Goal: Information Seeking & Learning: Learn about a topic

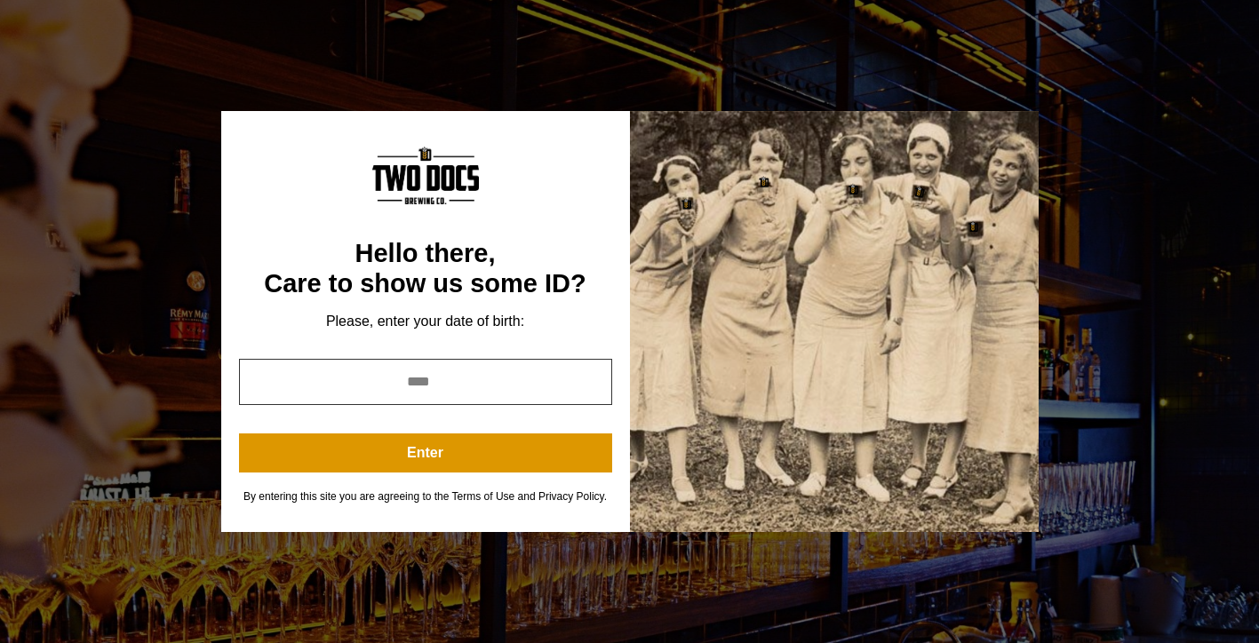
click at [437, 388] on input "year" at bounding box center [425, 382] width 373 height 46
type input "*"
type input "****"
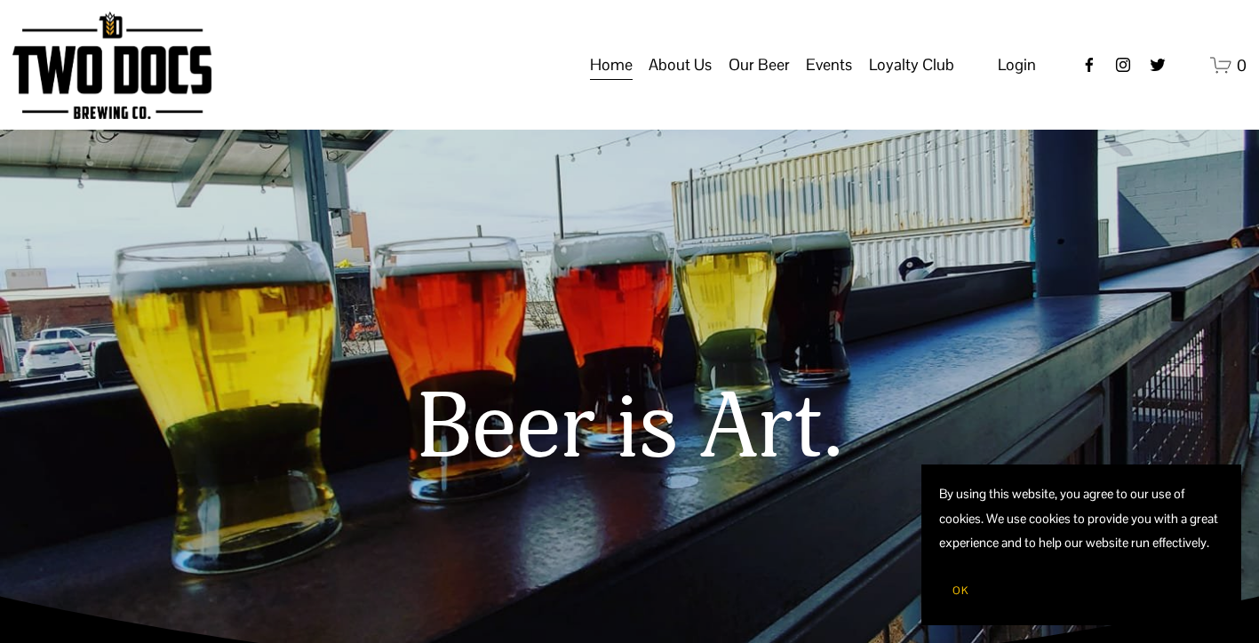
click at [834, 78] on span "Events" at bounding box center [829, 65] width 46 height 30
click at [0, 0] on span "Private Events" at bounding box center [0, 0] width 0 height 0
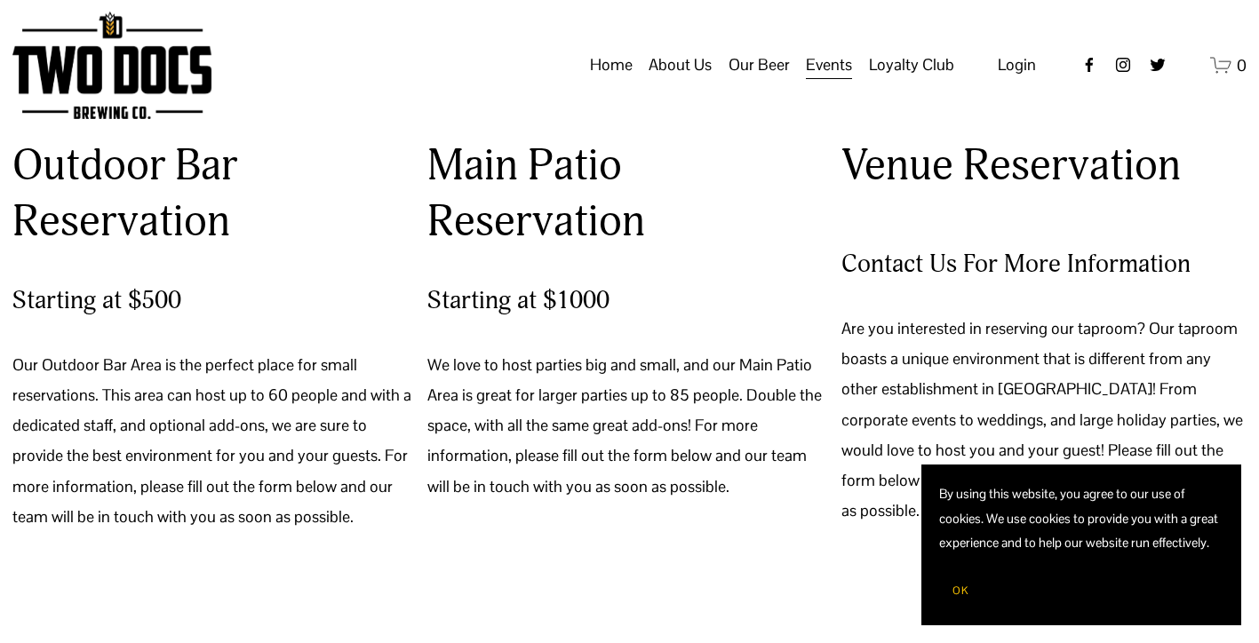
scroll to position [1134, 0]
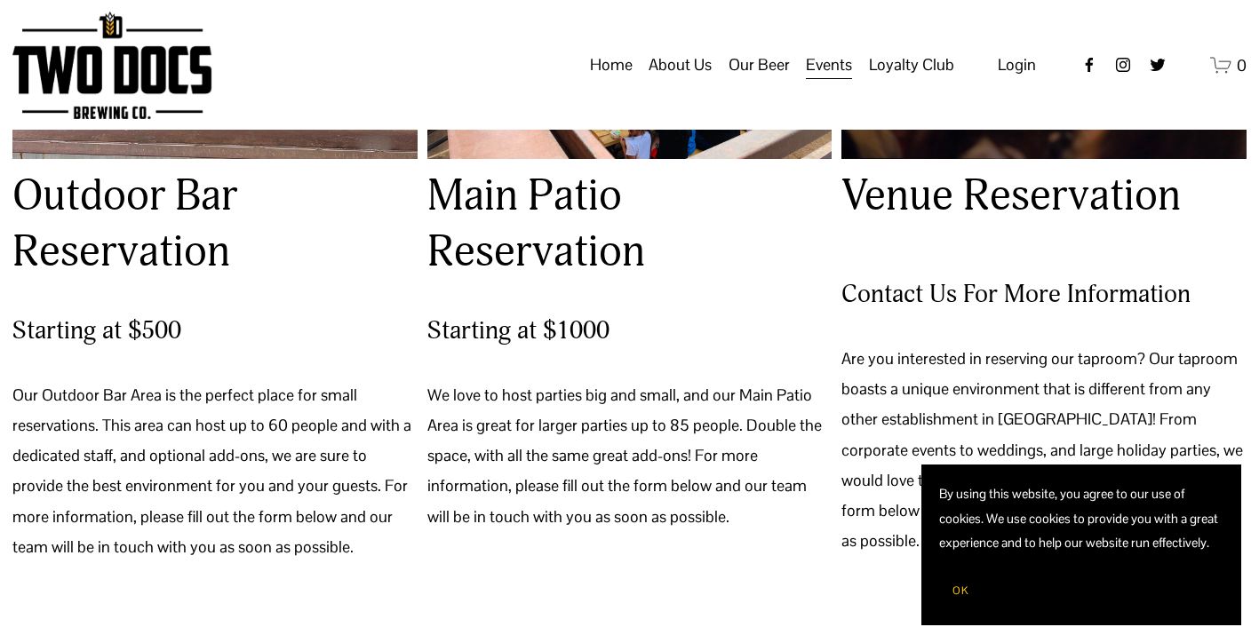
click at [630, 78] on link "Home" at bounding box center [611, 65] width 43 height 34
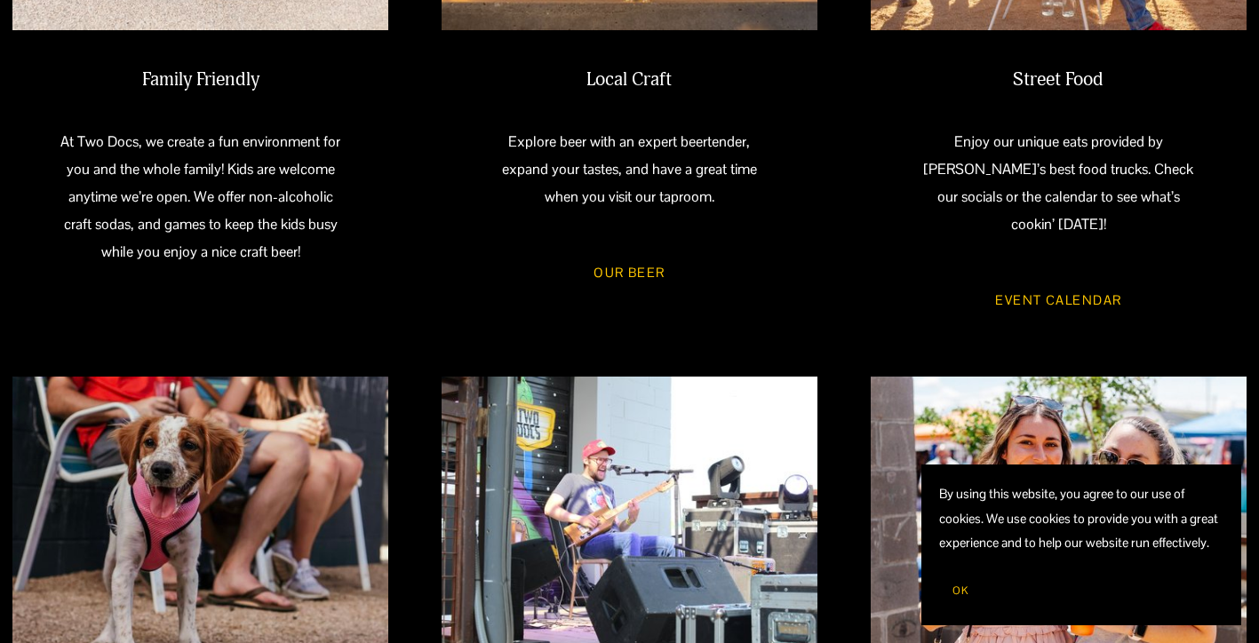
scroll to position [1021, 0]
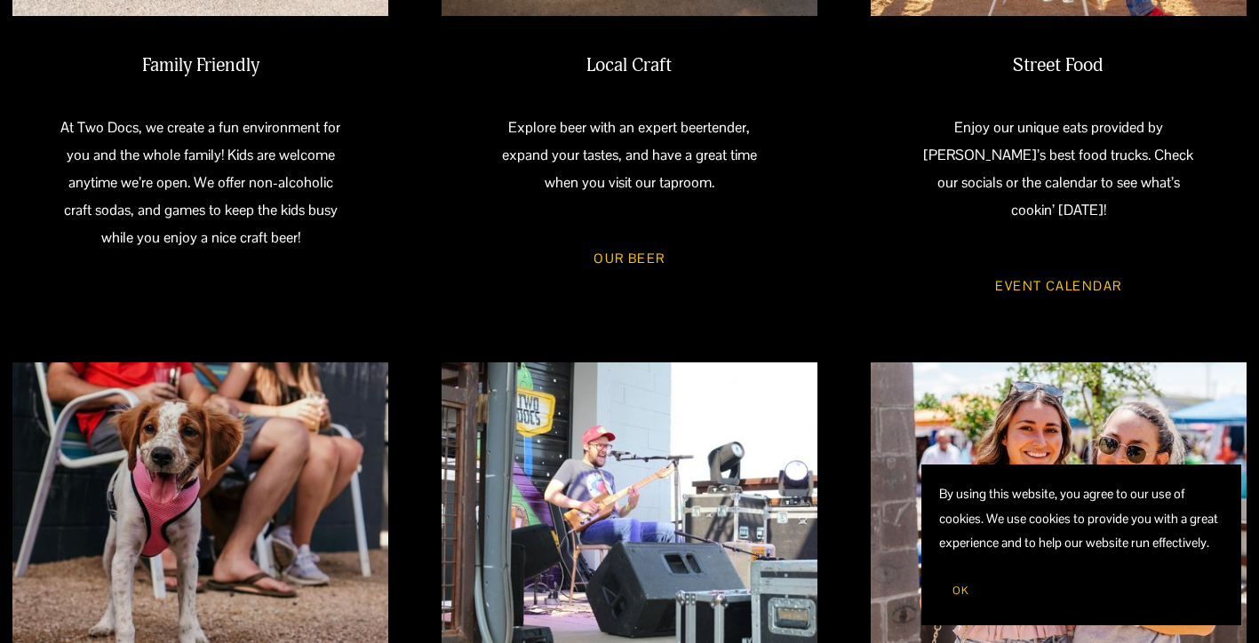
click at [1032, 262] on link "Event Calendar" at bounding box center [1058, 285] width 179 height 47
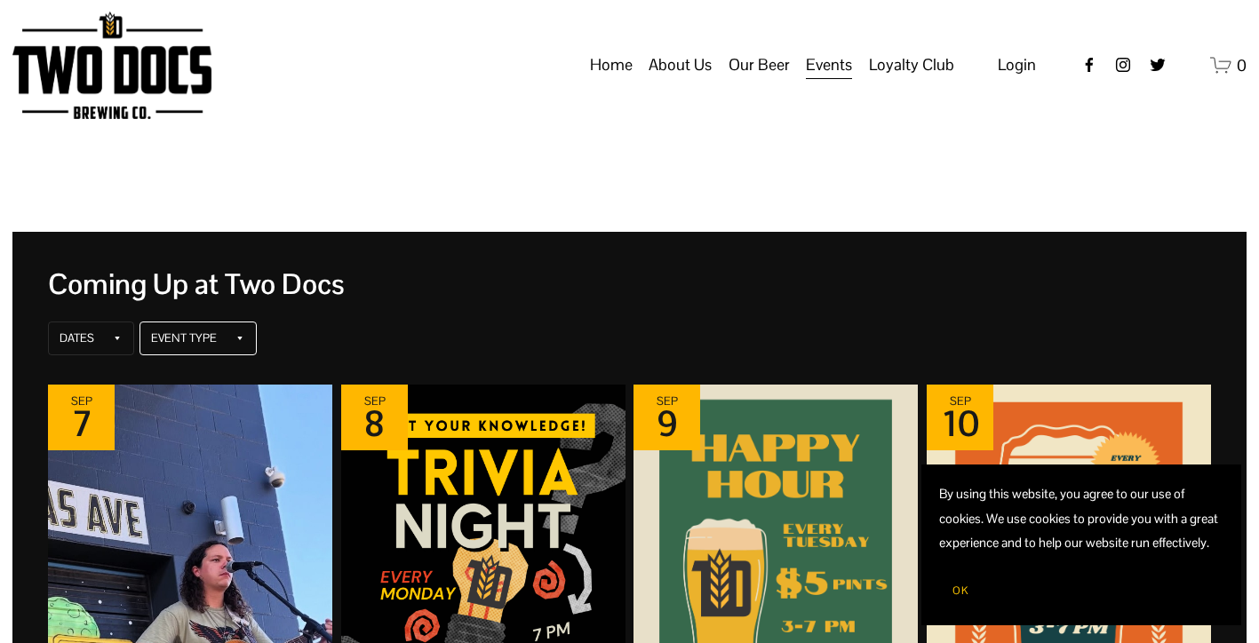
click at [232, 326] on div "Event Type" at bounding box center [197, 339] width 117 height 34
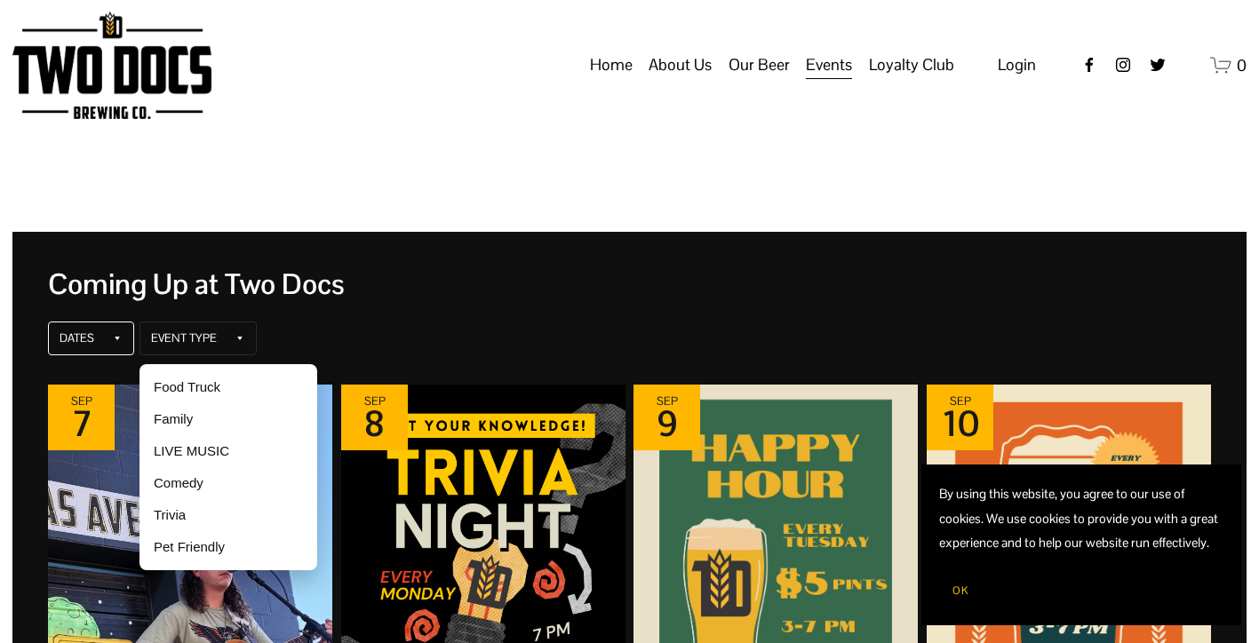
click at [104, 342] on div "Dates" at bounding box center [91, 339] width 86 height 34
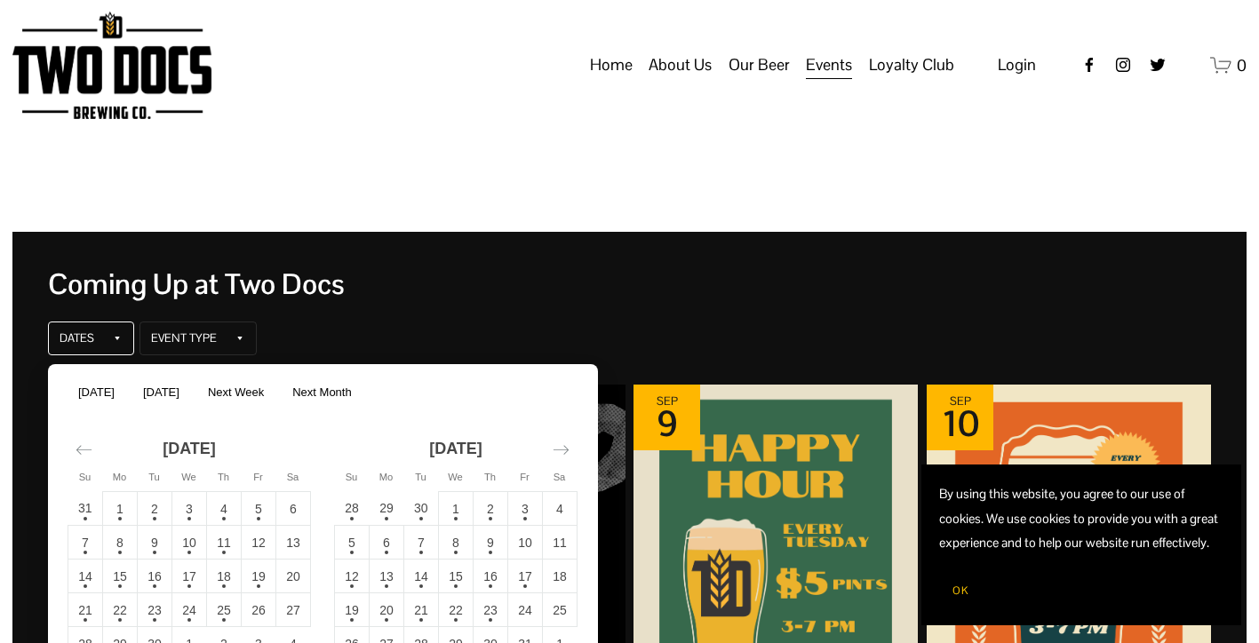
click at [116, 339] on icon at bounding box center [117, 338] width 11 height 11
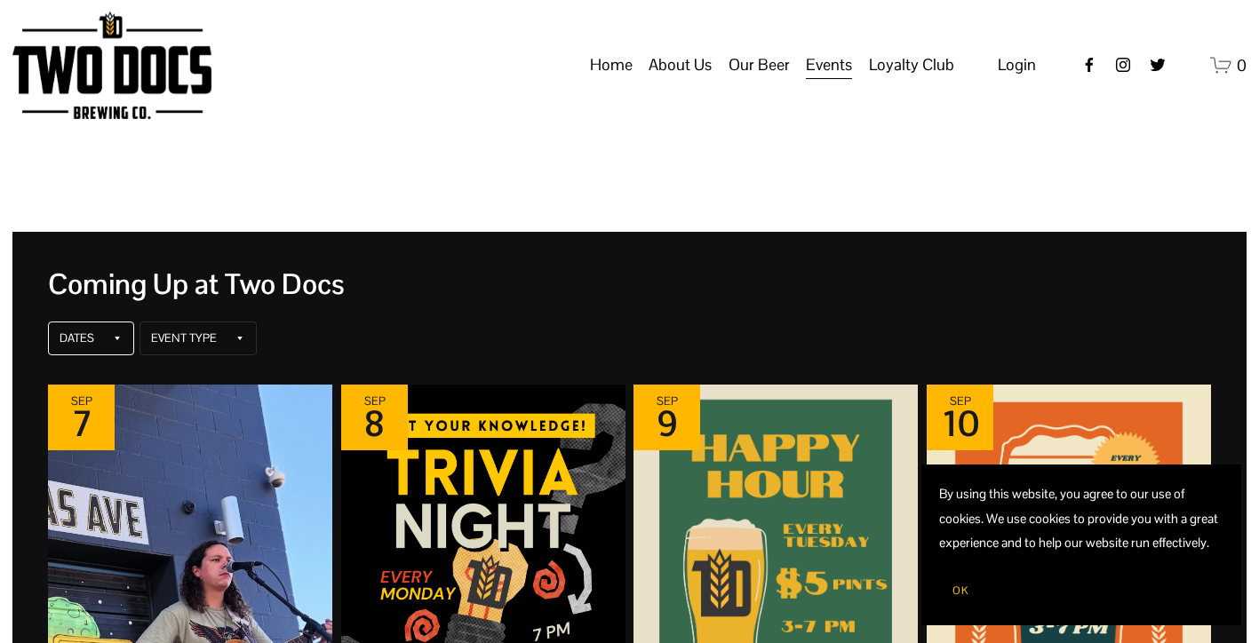
click at [114, 339] on icon at bounding box center [117, 338] width 11 height 11
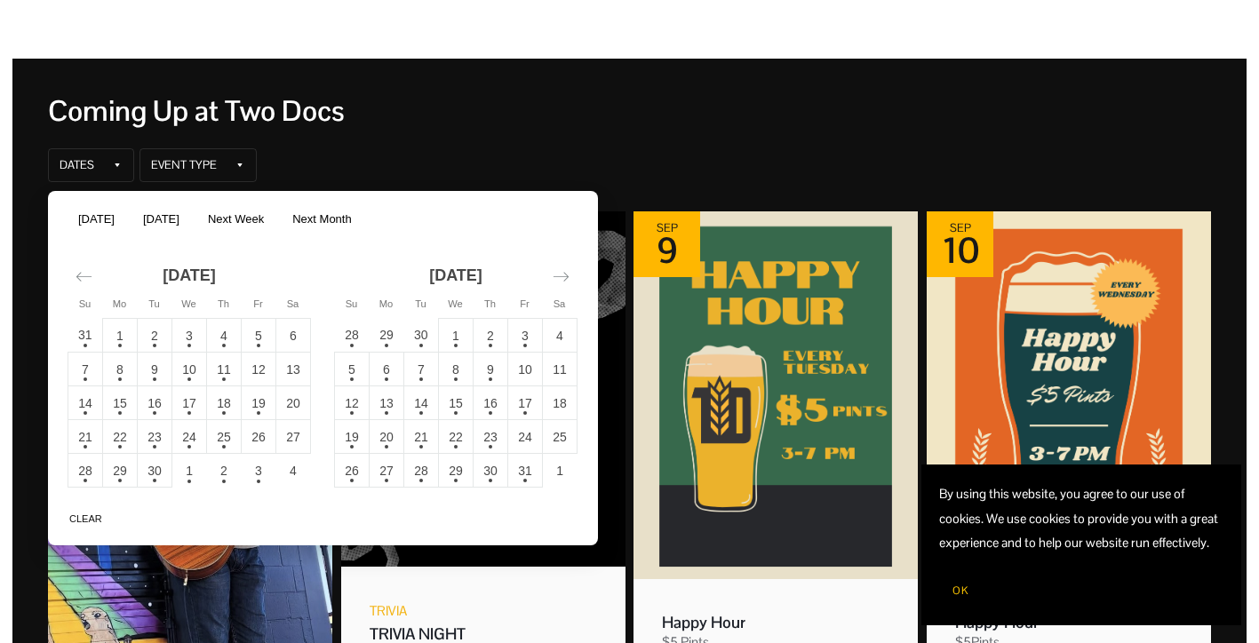
scroll to position [177, 0]
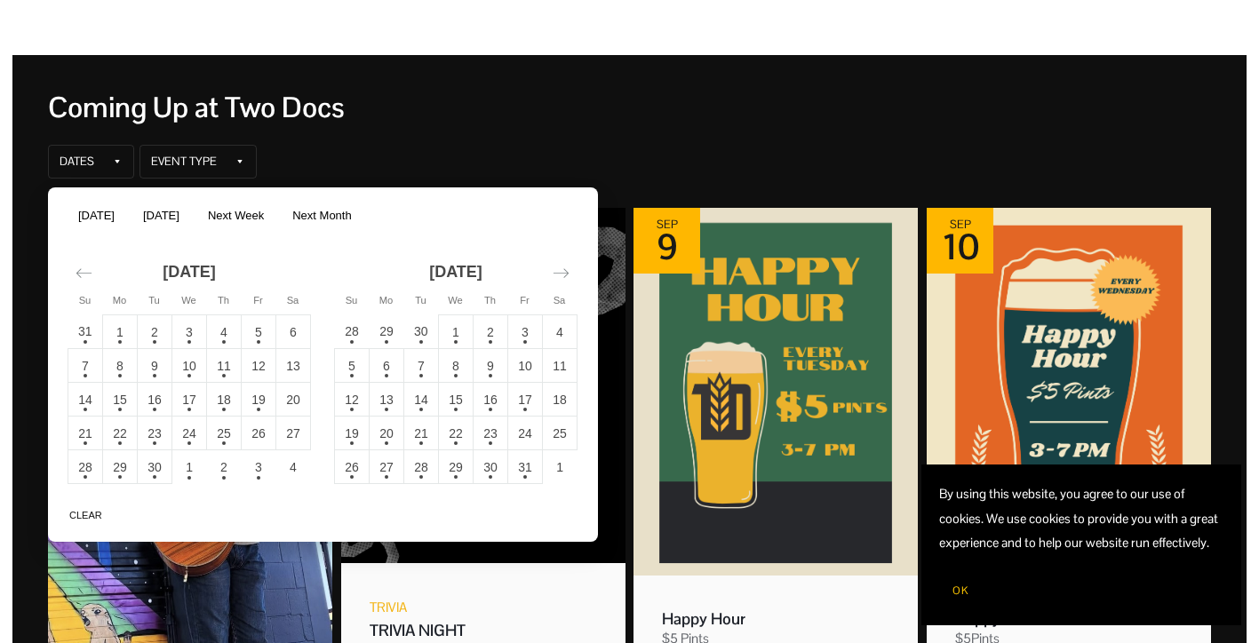
click at [259, 404] on td "19" at bounding box center [259, 400] width 35 height 34
click at [546, 522] on button "Apply" at bounding box center [556, 511] width 52 height 21
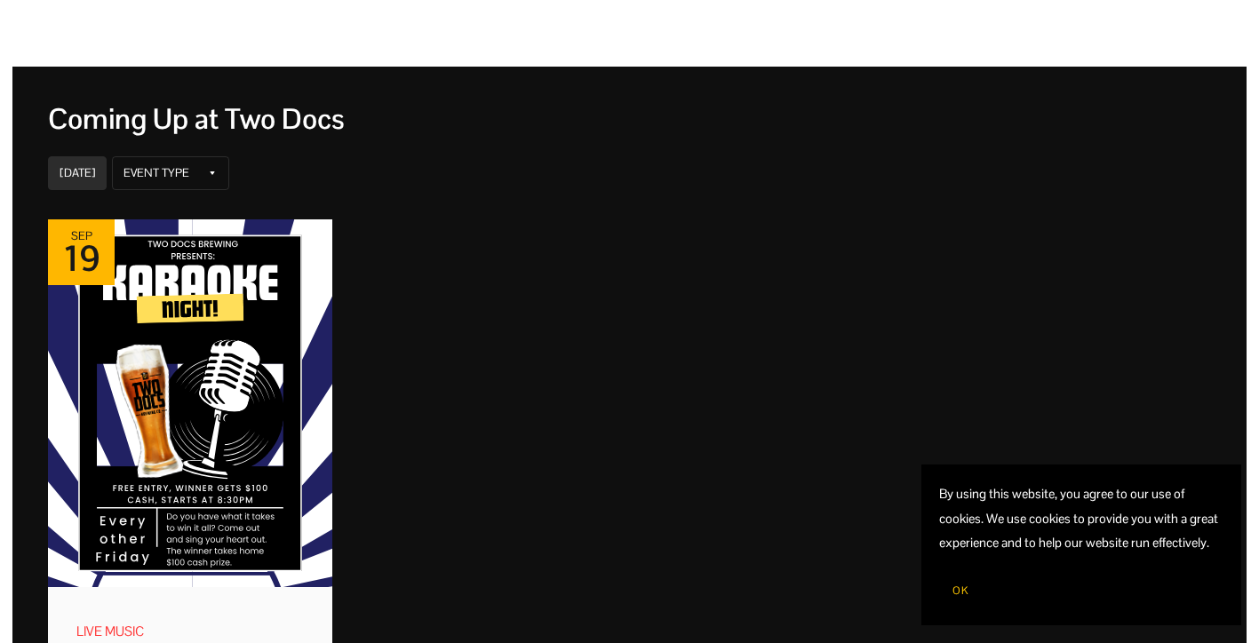
scroll to position [63, 0]
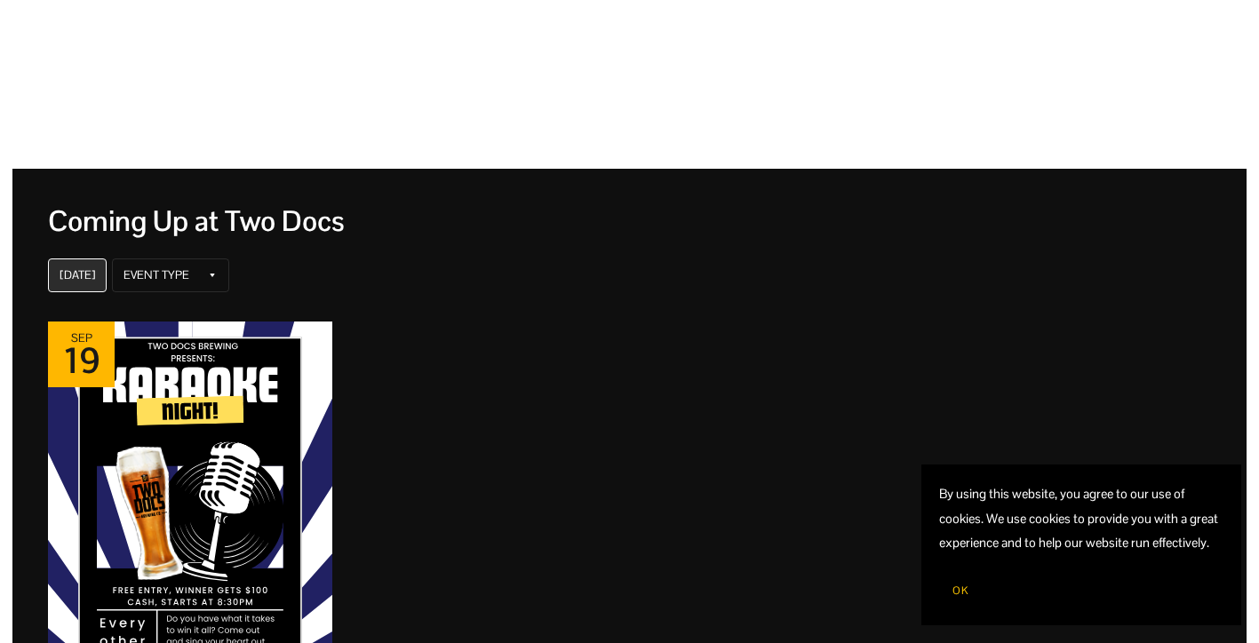
click at [82, 274] on div "[DATE]" at bounding box center [78, 275] width 36 height 14
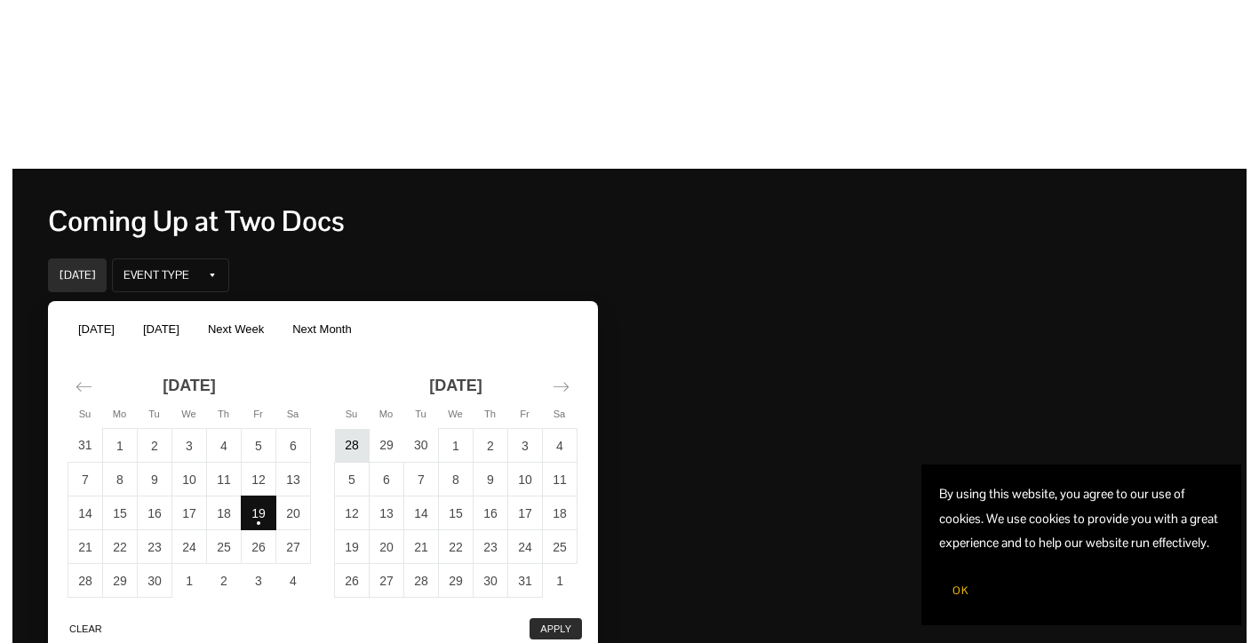
scroll to position [109, 0]
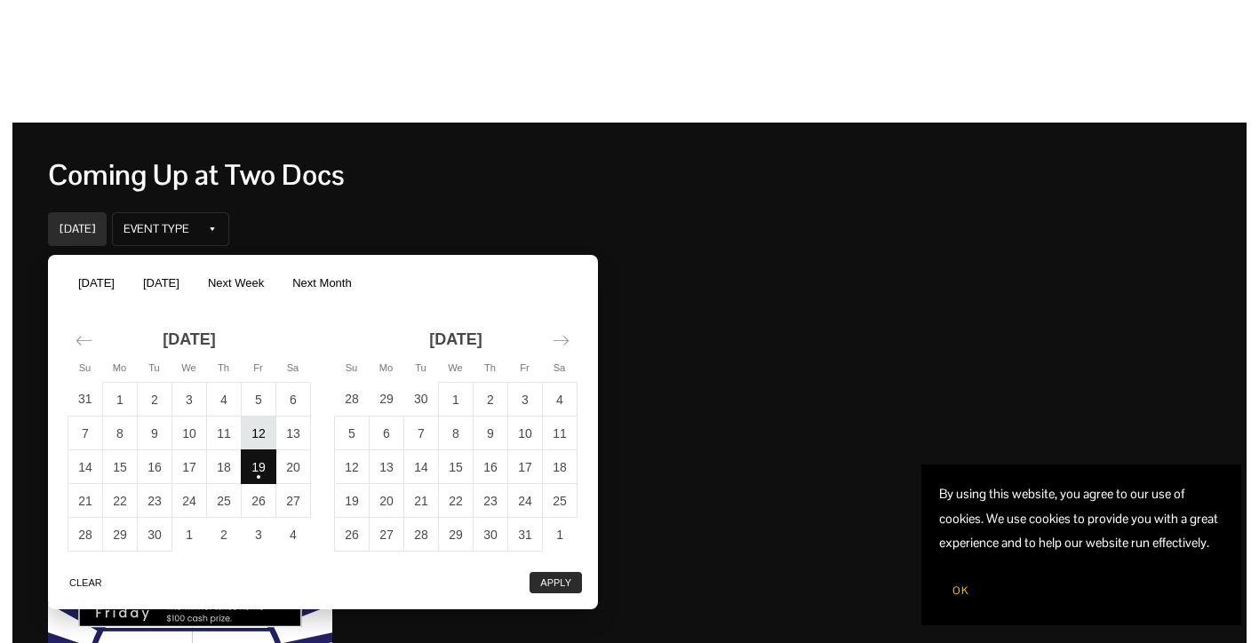
click at [253, 432] on td "12" at bounding box center [259, 434] width 35 height 34
click at [559, 586] on button "Apply" at bounding box center [556, 579] width 52 height 21
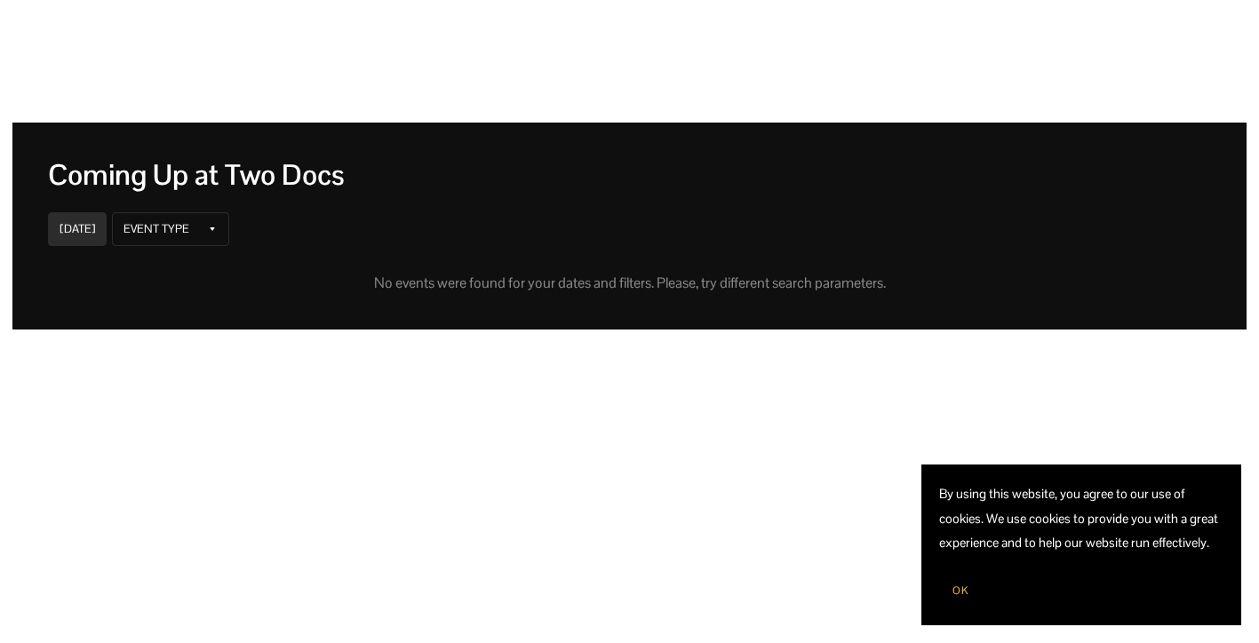
scroll to position [147, 0]
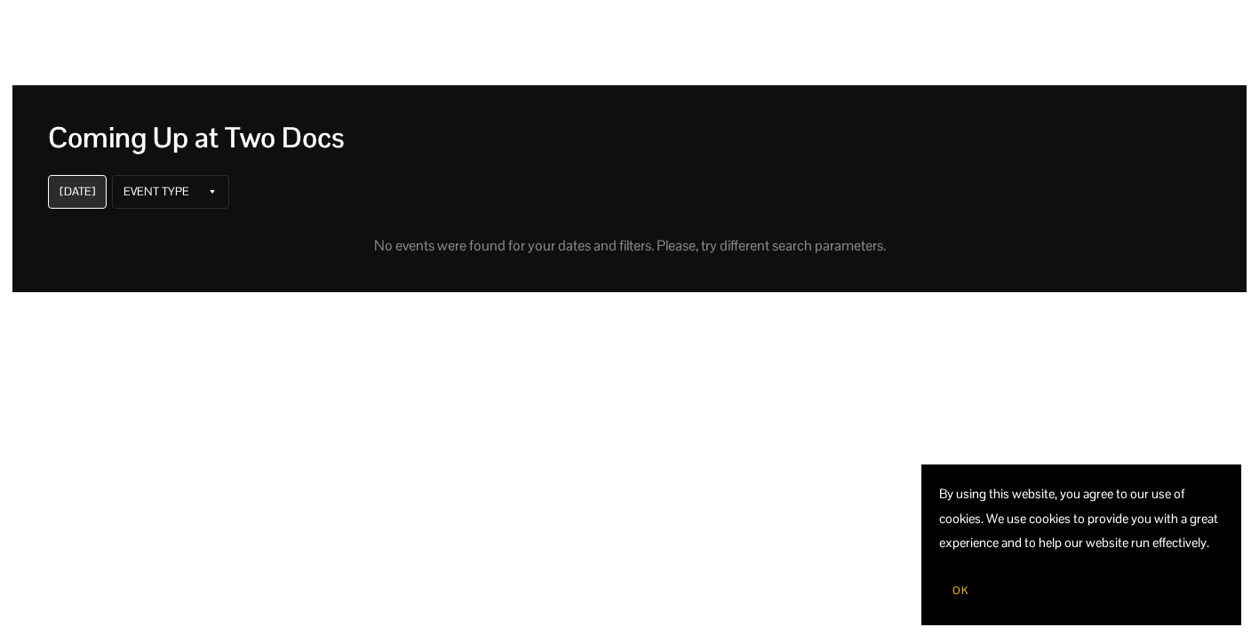
click at [83, 192] on div "[DATE]" at bounding box center [78, 192] width 36 height 14
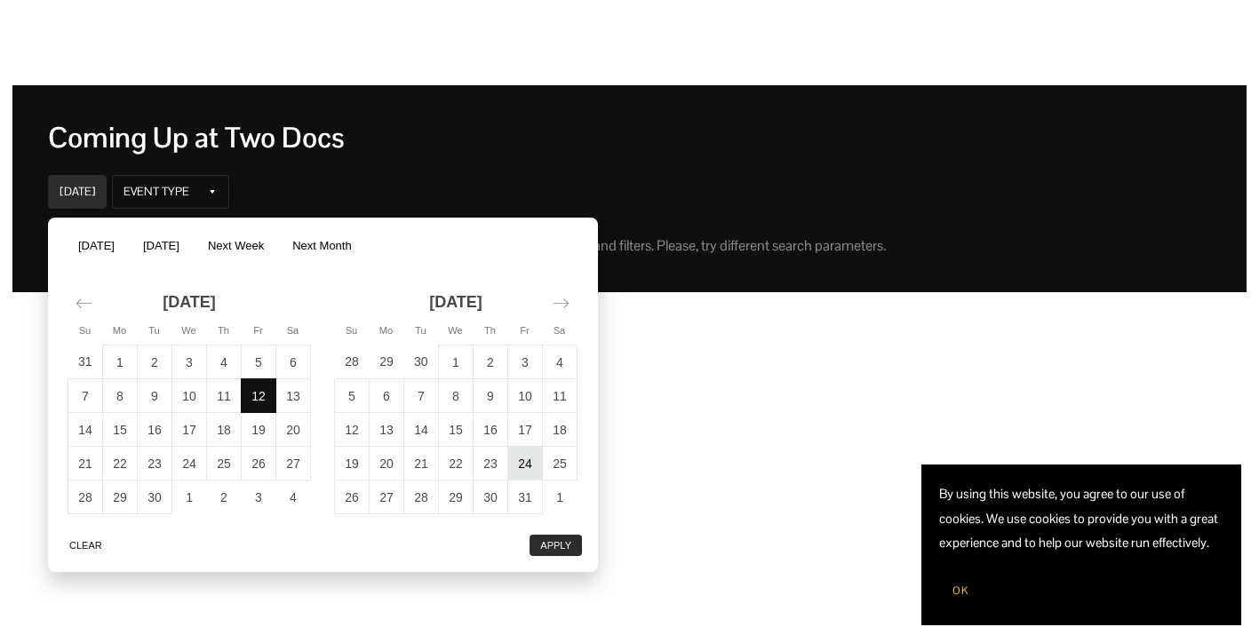
click at [521, 457] on td "24" at bounding box center [525, 464] width 35 height 34
click at [525, 424] on td "17" at bounding box center [525, 430] width 35 height 34
click at [490, 425] on td "16" at bounding box center [491, 430] width 35 height 34
click at [528, 430] on td "17" at bounding box center [525, 430] width 35 height 34
click at [549, 542] on button "Apply" at bounding box center [556, 541] width 52 height 21
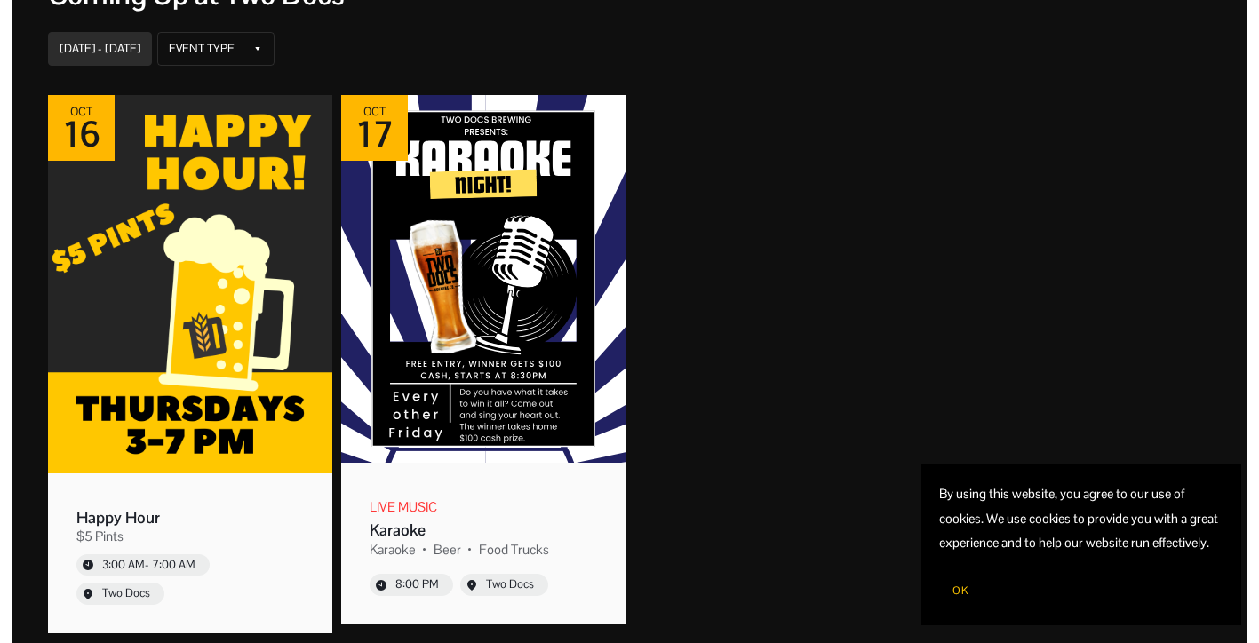
scroll to position [330, 0]
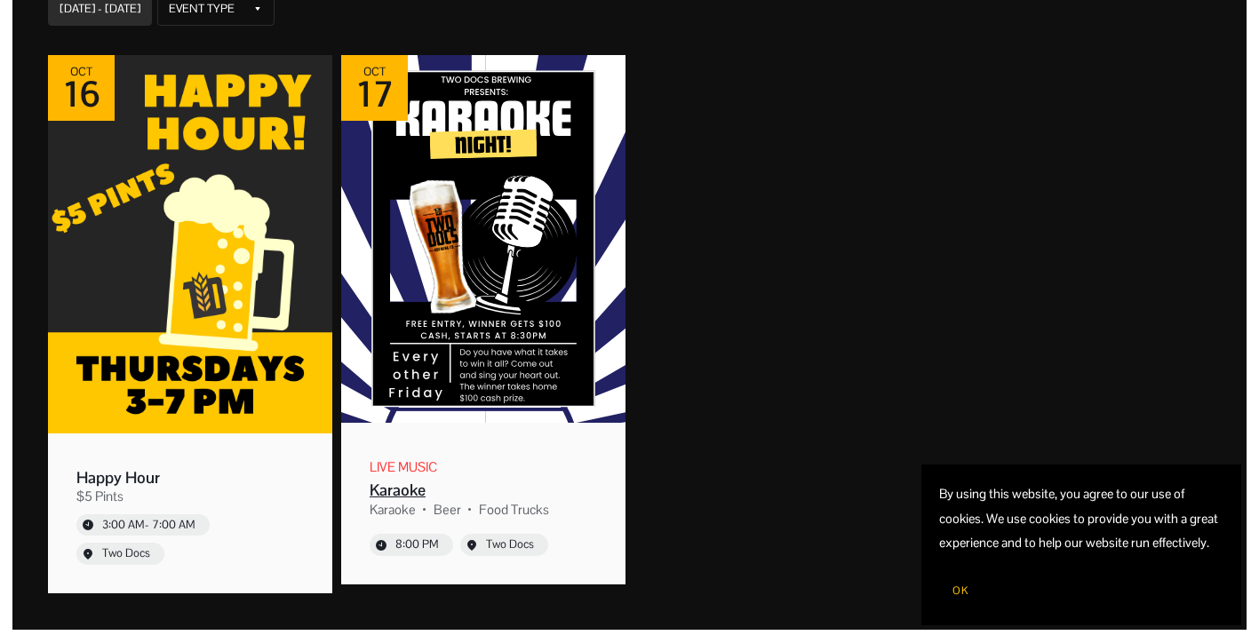
click at [388, 485] on div "Karaoke" at bounding box center [483, 490] width 227 height 20
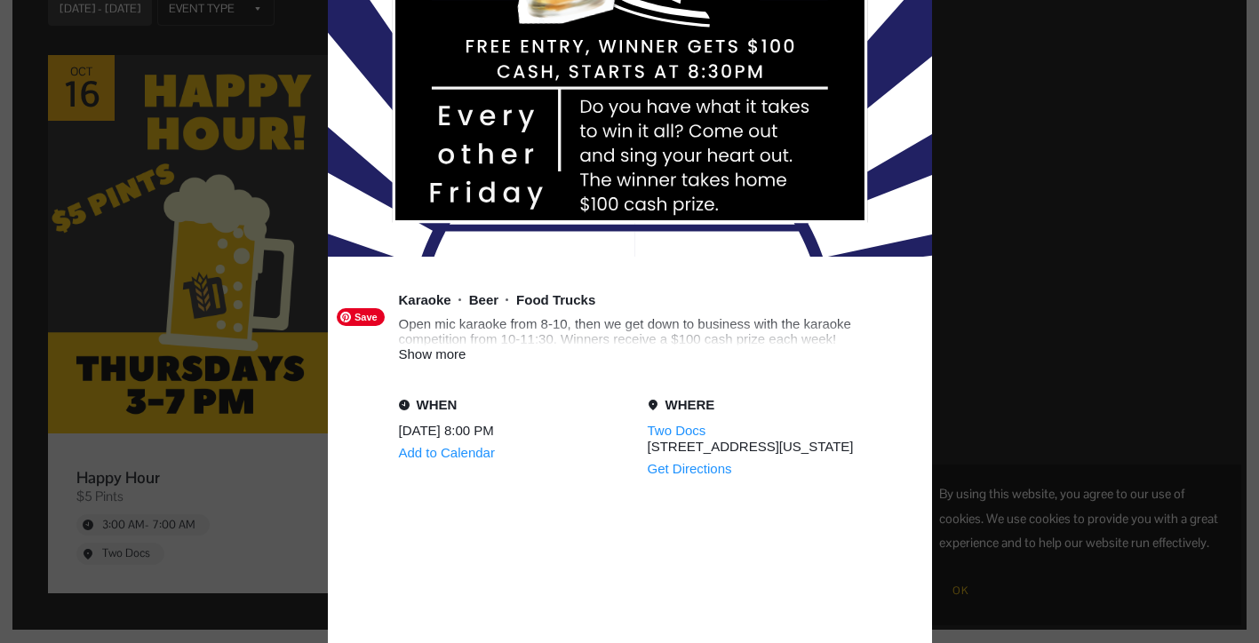
scroll to position [742, 0]
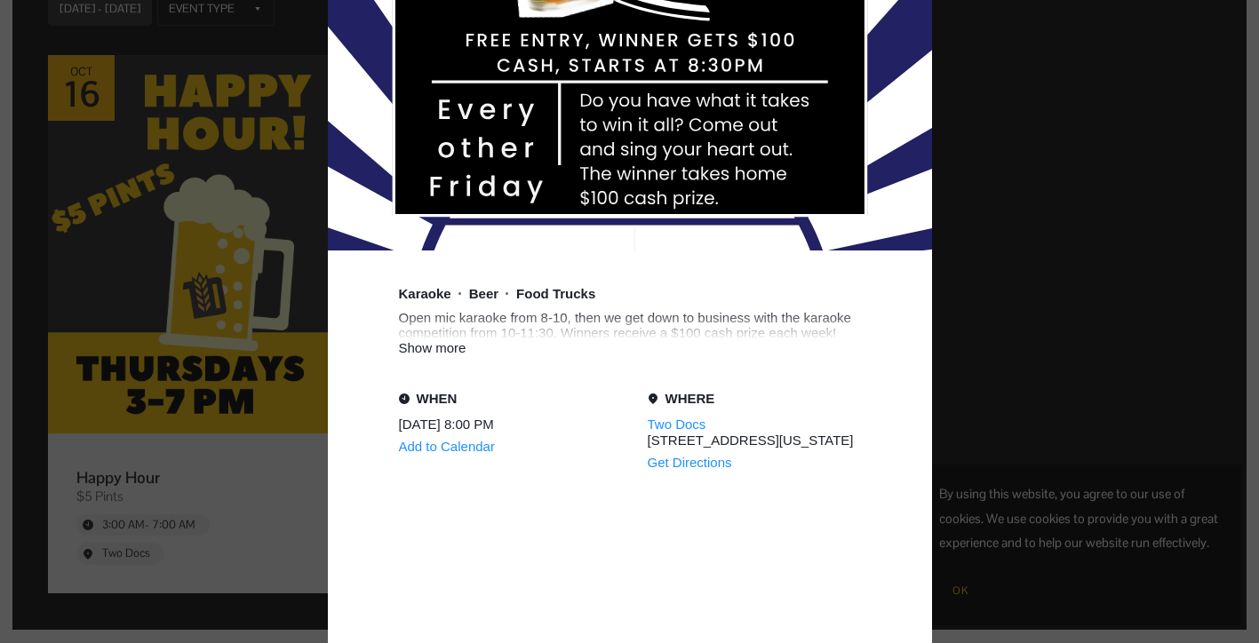
click at [434, 358] on div "LIVE MUSIC Karaoke Karaoke Beer Food Trucks Open mic karaoke from 8-10, then we…" at bounding box center [630, 190] width 604 height 1686
click at [433, 353] on div "Show more" at bounding box center [630, 347] width 462 height 15
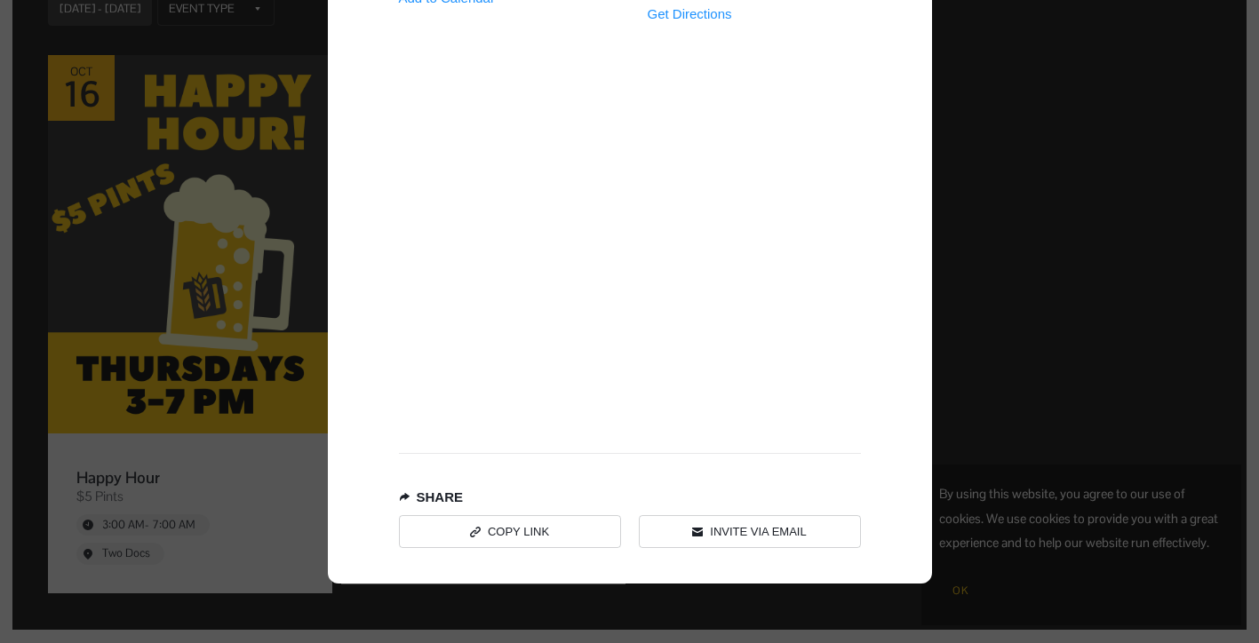
scroll to position [1190, 0]
